Goal: Task Accomplishment & Management: Manage account settings

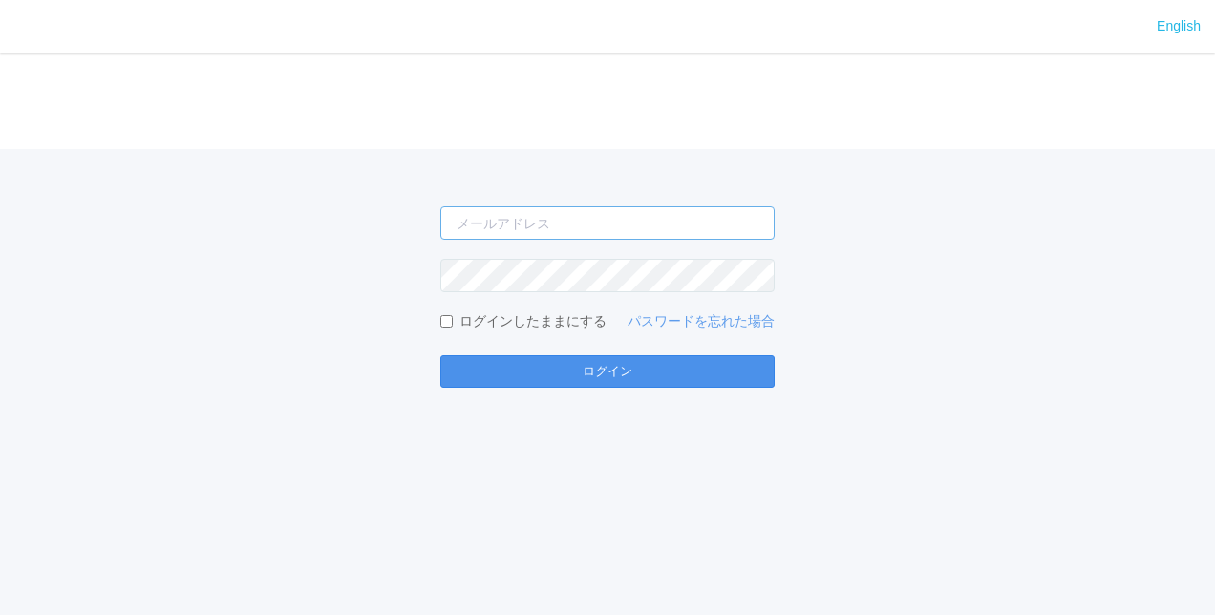
type input "[EMAIL_ADDRESS][DOMAIN_NAME]"
click at [577, 371] on button "ログイン" at bounding box center [607, 371] width 334 height 32
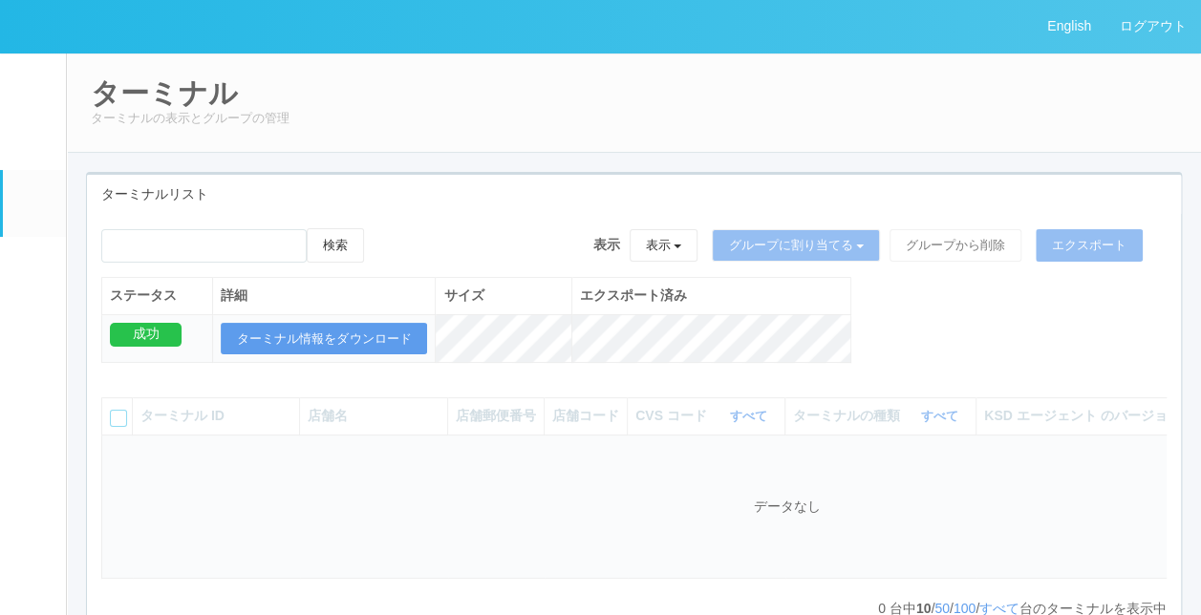
click at [43, 79] on link "イベントログ" at bounding box center [34, 82] width 63 height 58
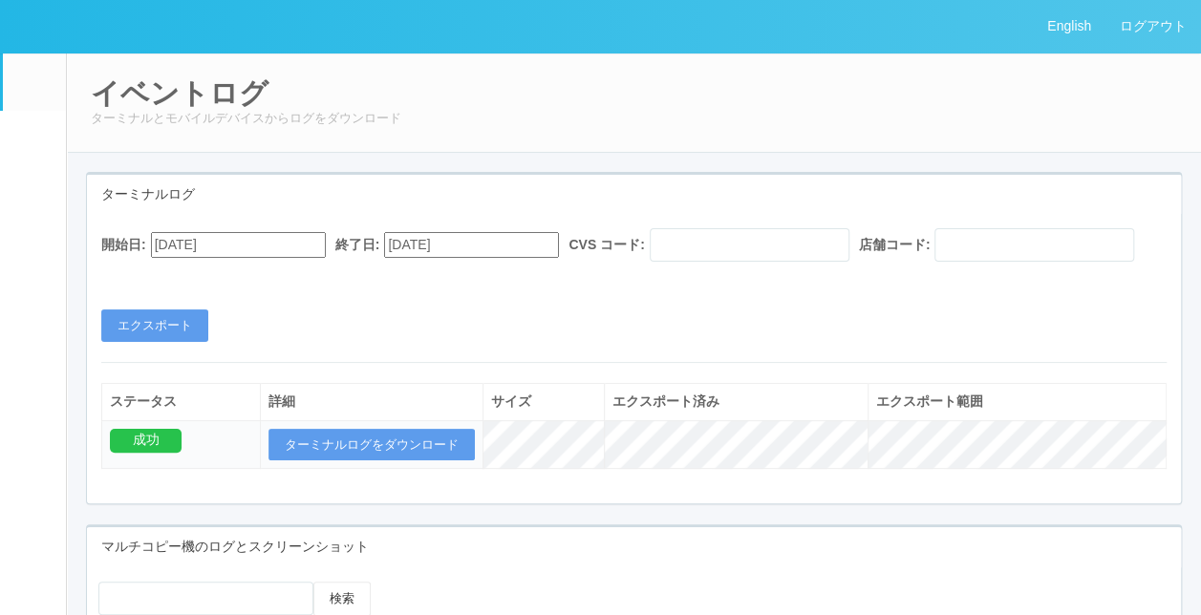
click at [42, 390] on link "クライアントリンク" at bounding box center [34, 383] width 63 height 58
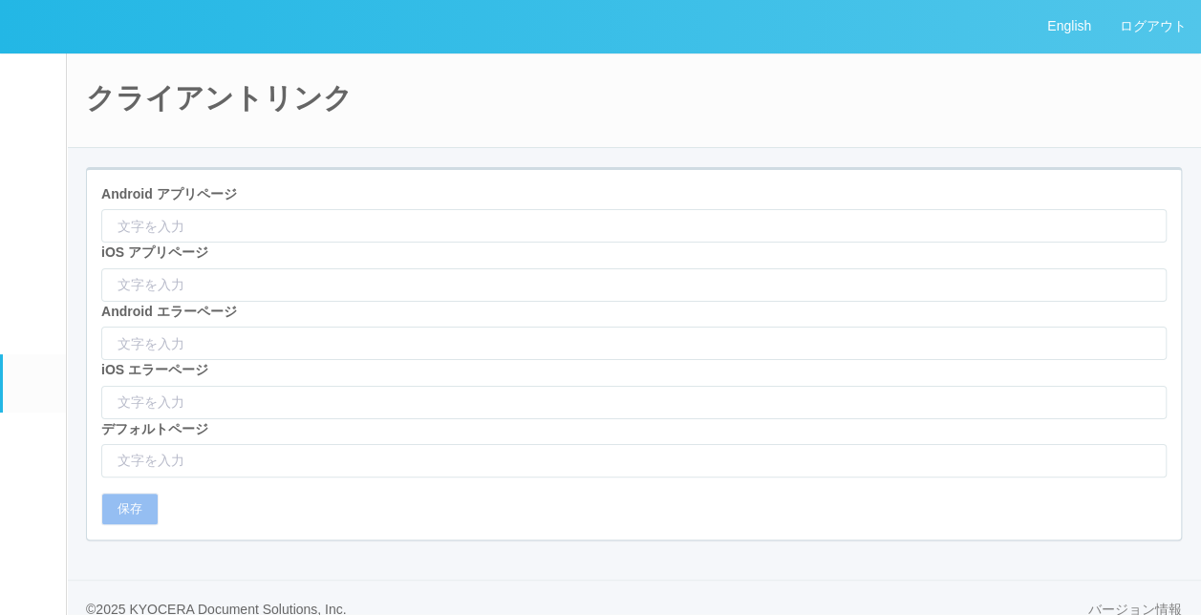
type input "[URL][DOMAIN_NAME]"
type input "itms-apps://[DOMAIN_NAME][URL]"
type input "/html/appNotFound.html"
type input "[URL][DOMAIN_NAME]"
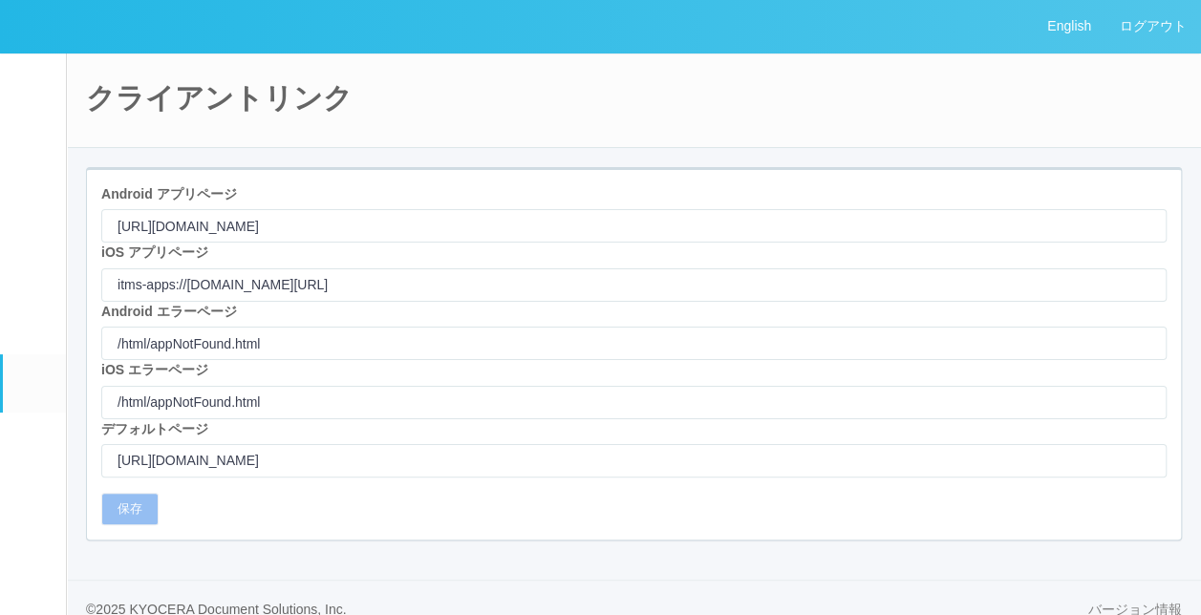
click at [37, 453] on link "アラート設定" at bounding box center [34, 442] width 63 height 58
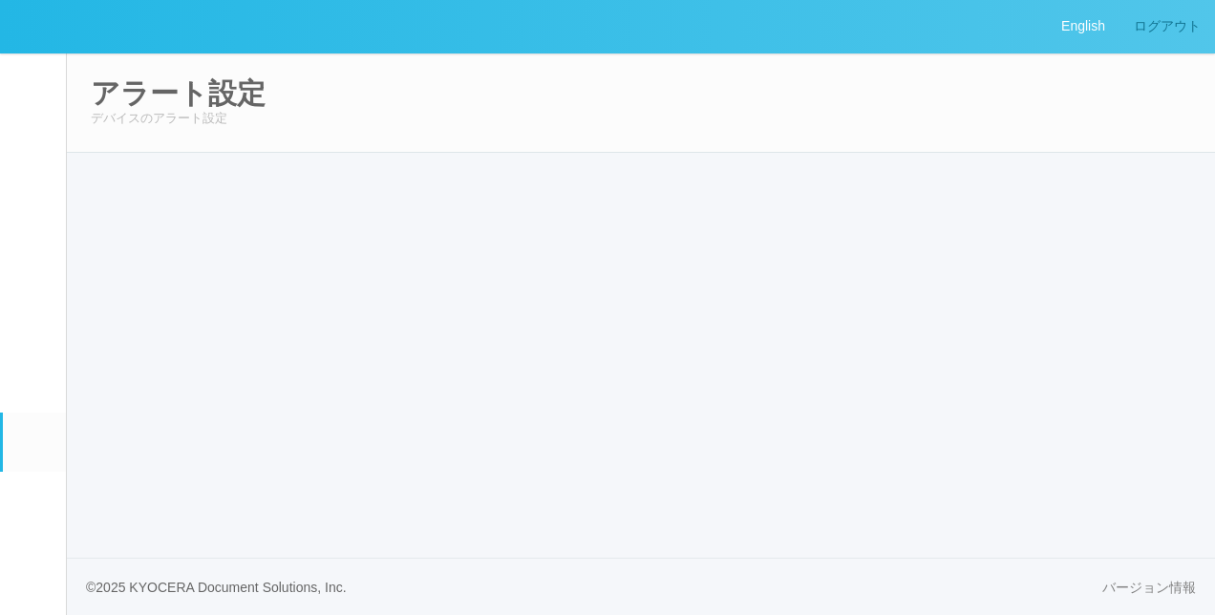
click at [1140, 29] on link "ログアウト" at bounding box center [1168, 26] width 96 height 53
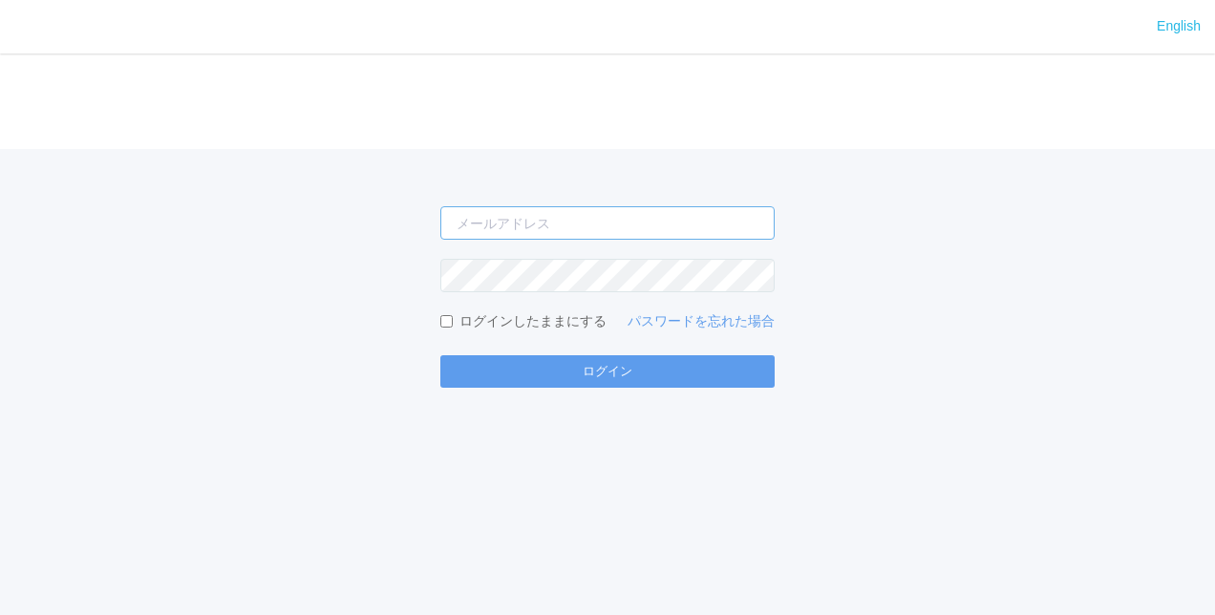
type input "[EMAIL_ADDRESS][DOMAIN_NAME]"
